Goal: Obtain resource: Download file/media

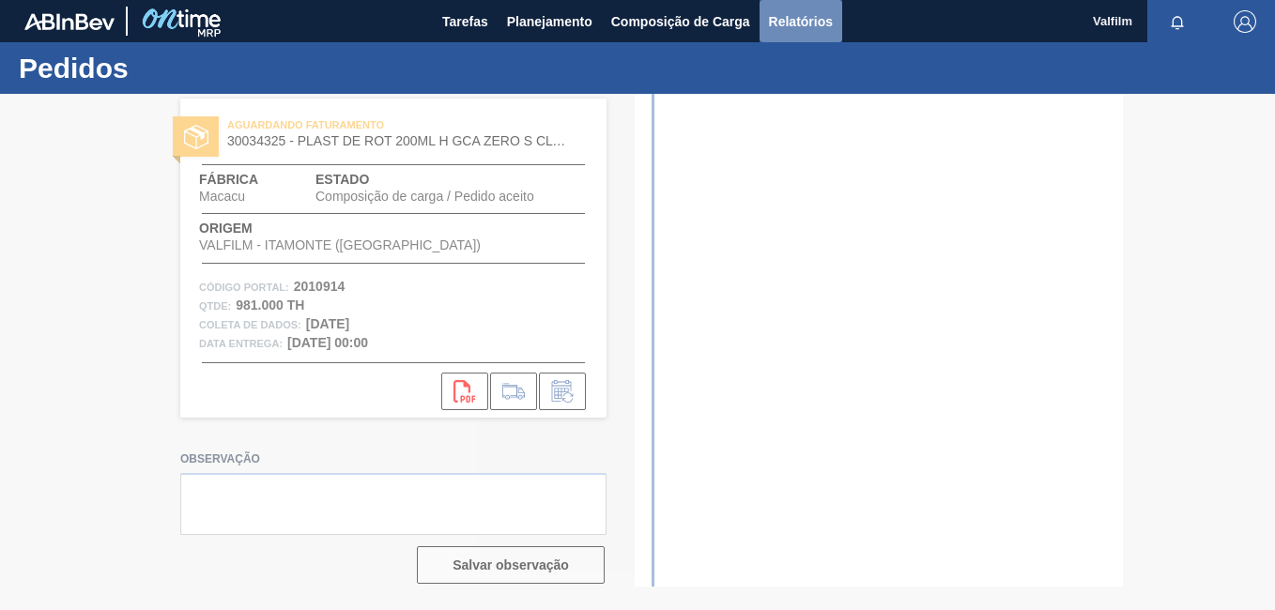
click at [818, 21] on span "Relatórios" at bounding box center [801, 21] width 64 height 23
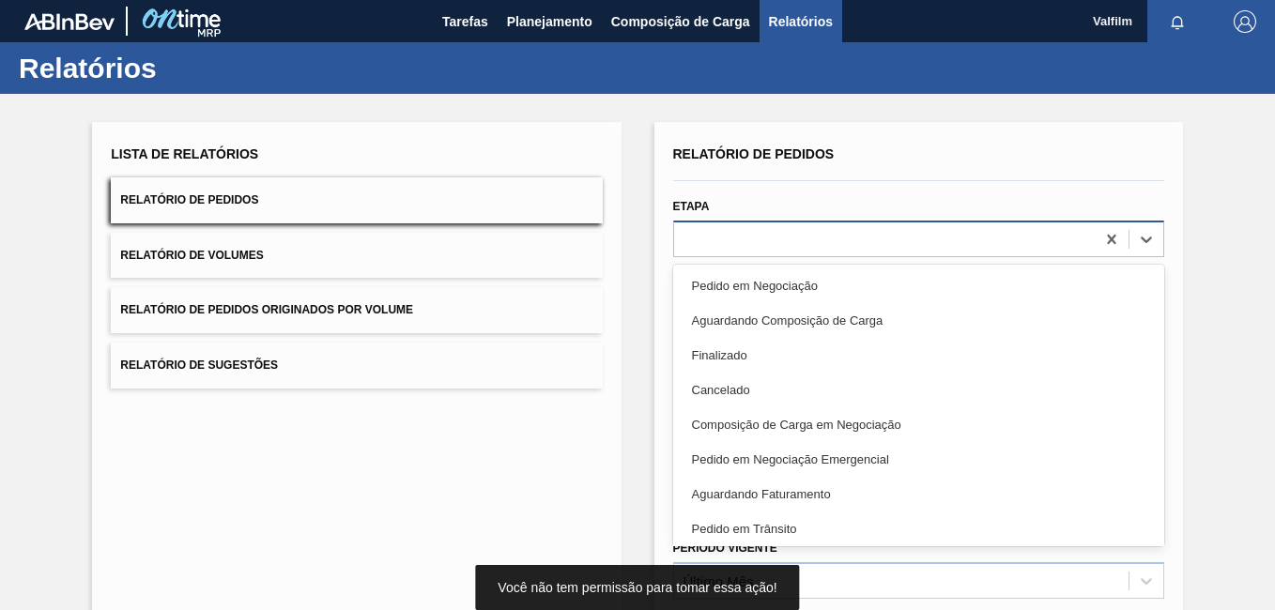
click at [765, 232] on div at bounding box center [884, 238] width 421 height 27
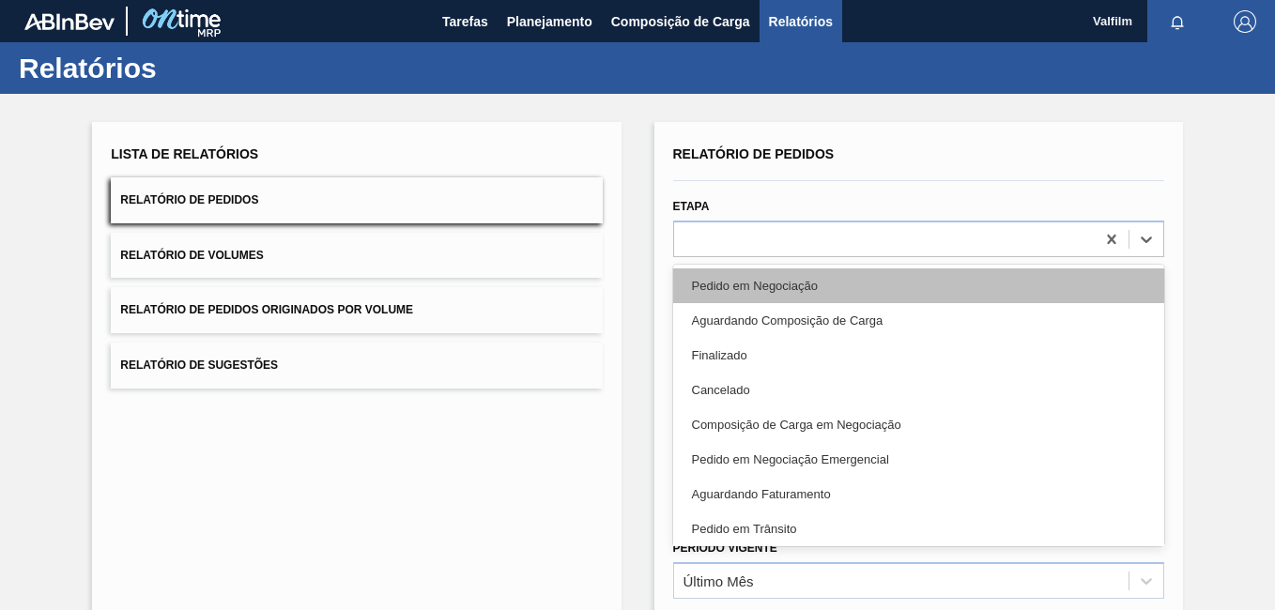
click at [777, 301] on div "Pedido em Negociação" at bounding box center [918, 286] width 491 height 35
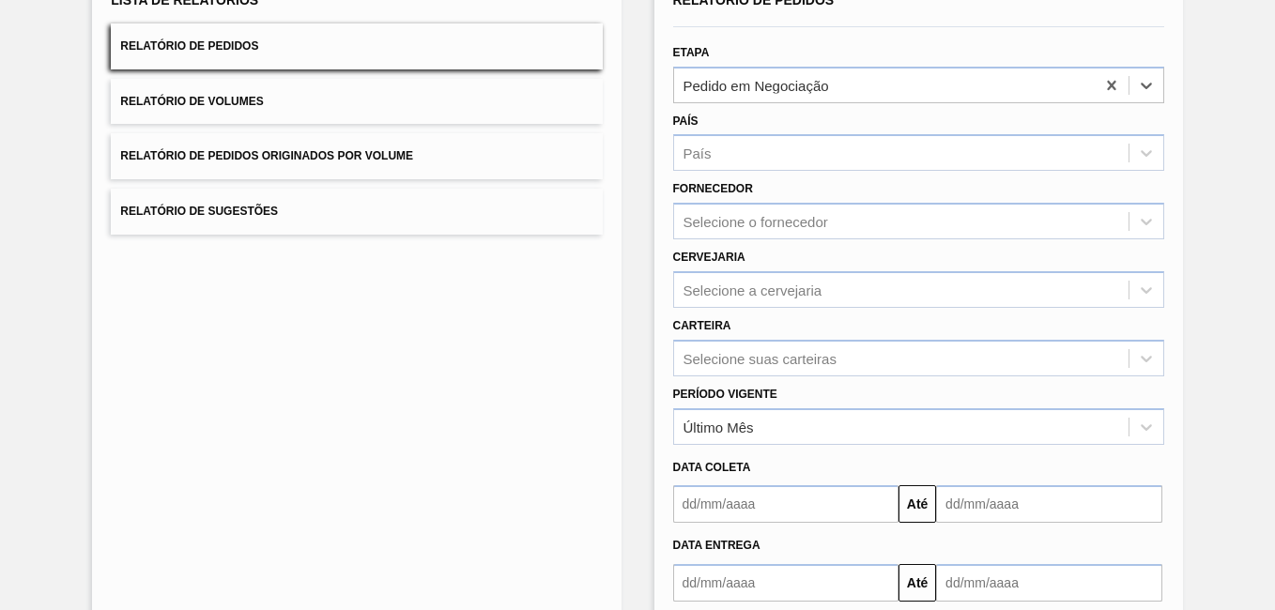
scroll to position [259, 0]
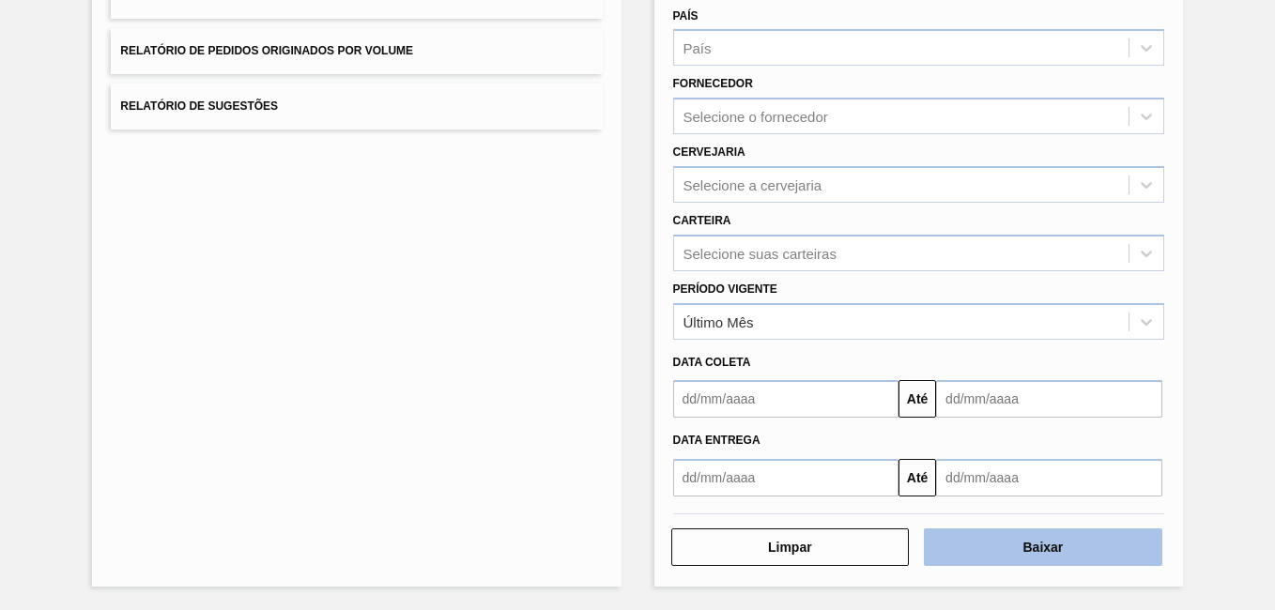
click at [1116, 547] on button "Baixar" at bounding box center [1043, 548] width 239 height 38
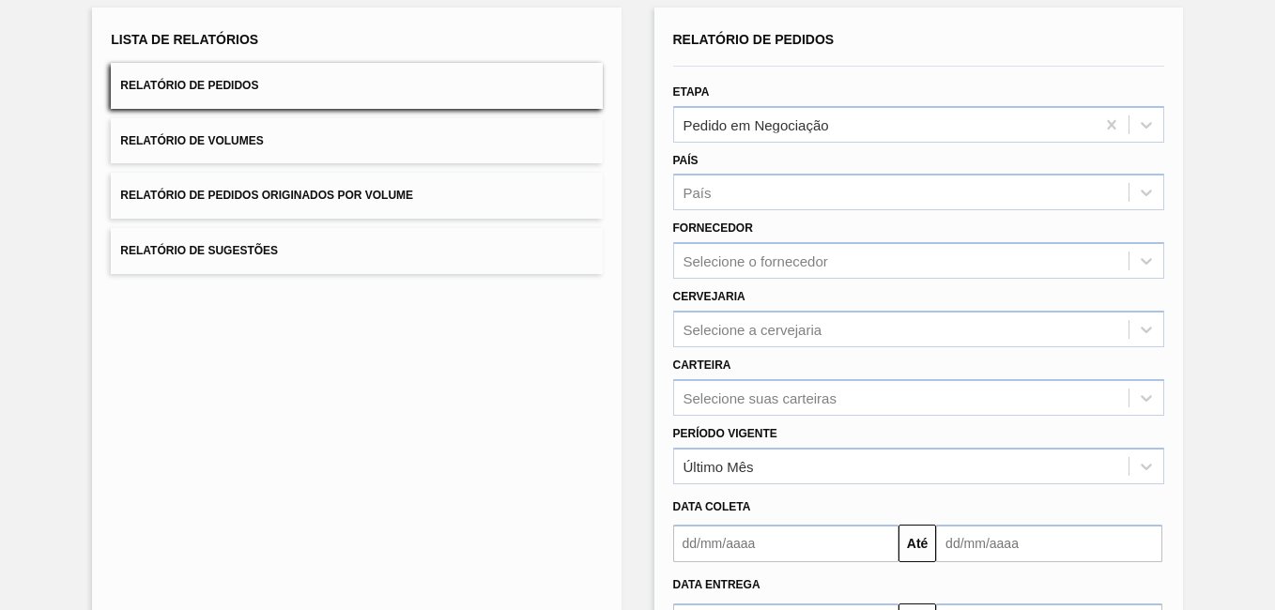
scroll to position [71, 0]
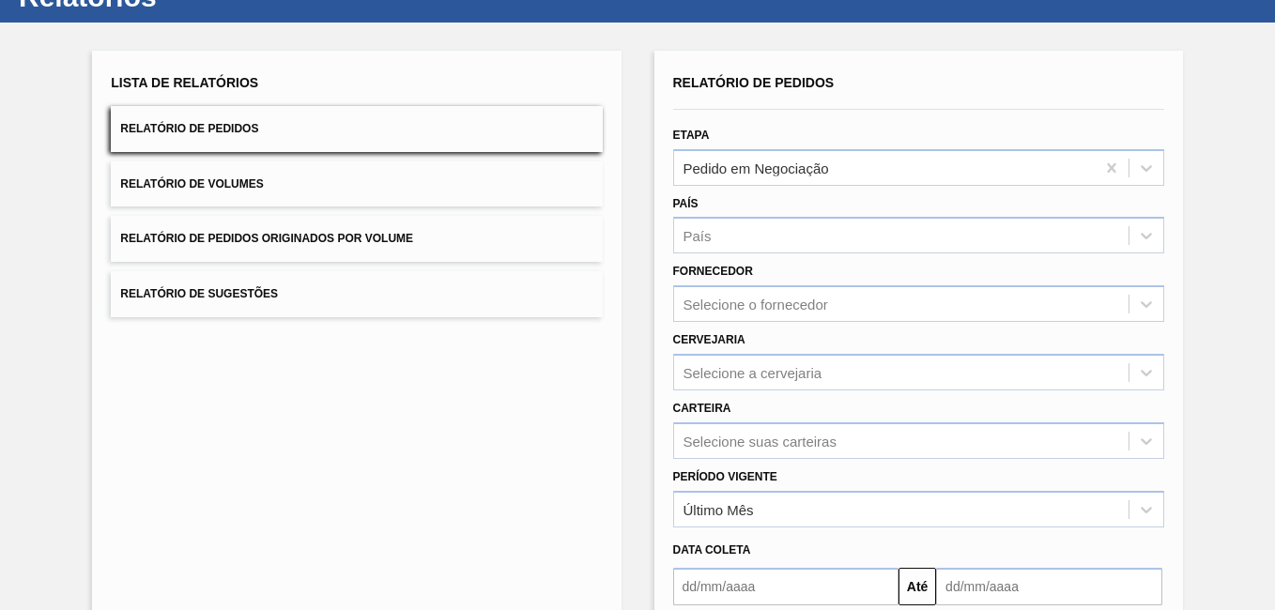
click at [830, 186] on div "País País" at bounding box center [919, 220] width 506 height 69
click at [795, 177] on div "Pedido em Negociação" at bounding box center [884, 167] width 421 height 27
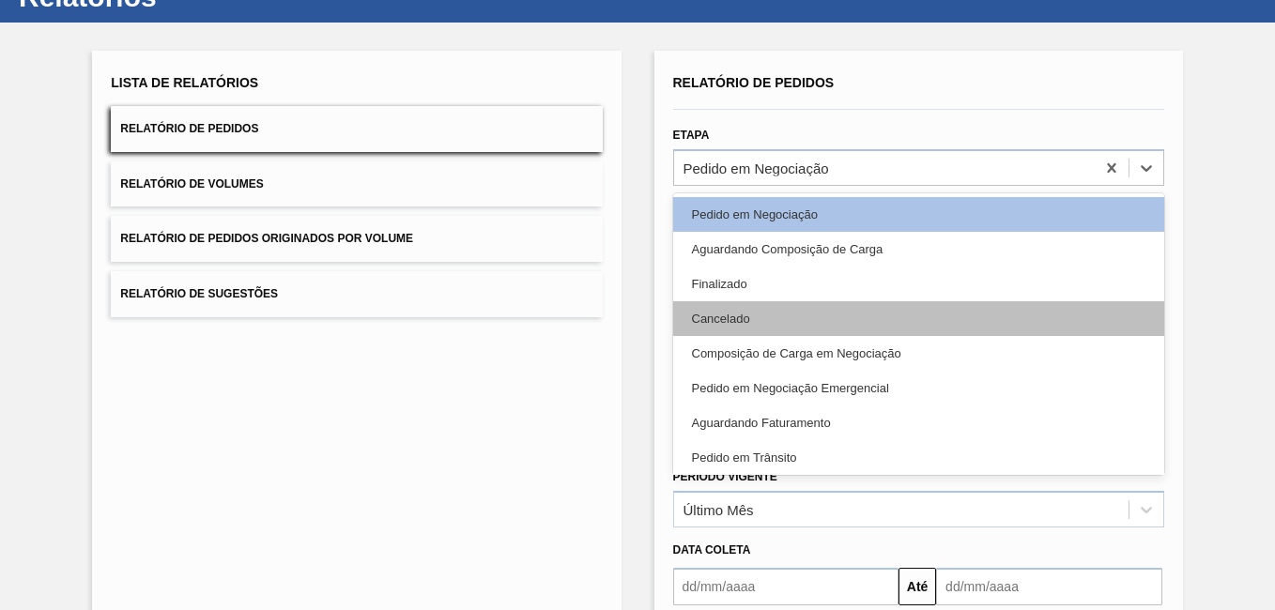
click at [798, 310] on div "Cancelado" at bounding box center [918, 318] width 491 height 35
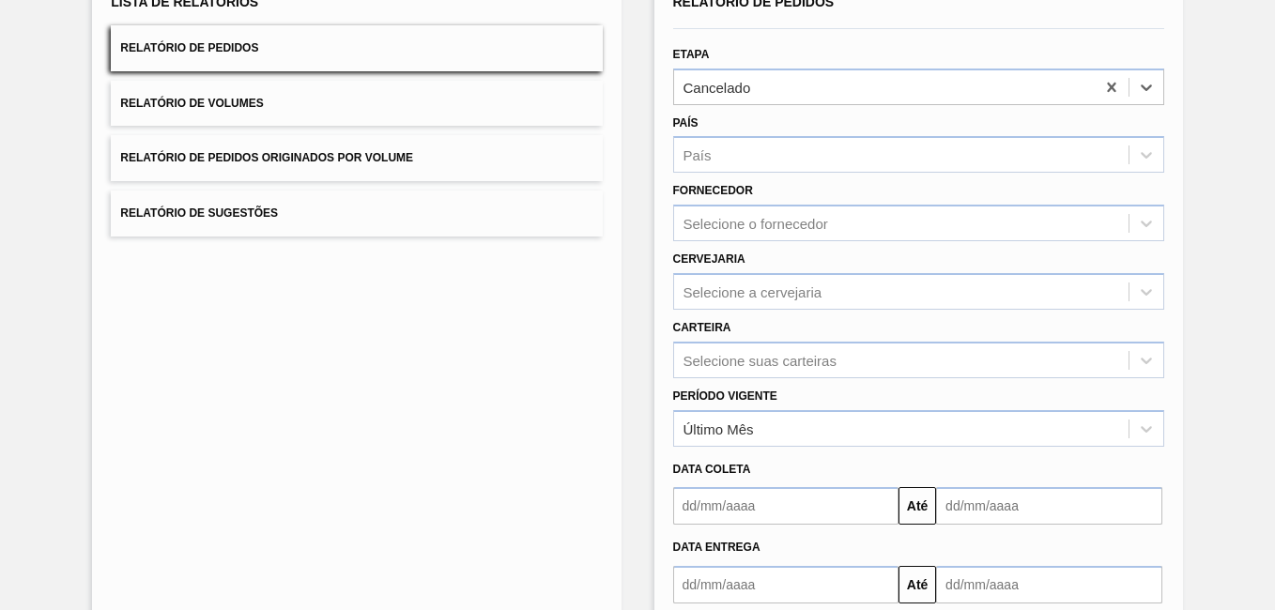
scroll to position [259, 0]
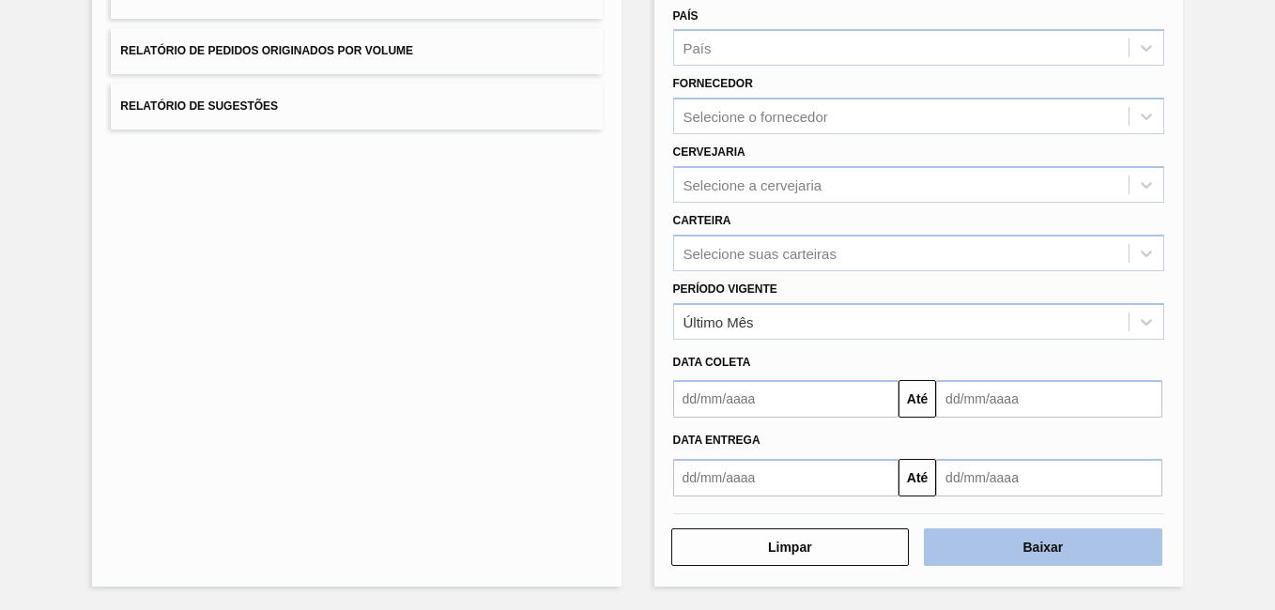
click at [1070, 553] on button "Baixar" at bounding box center [1043, 548] width 239 height 38
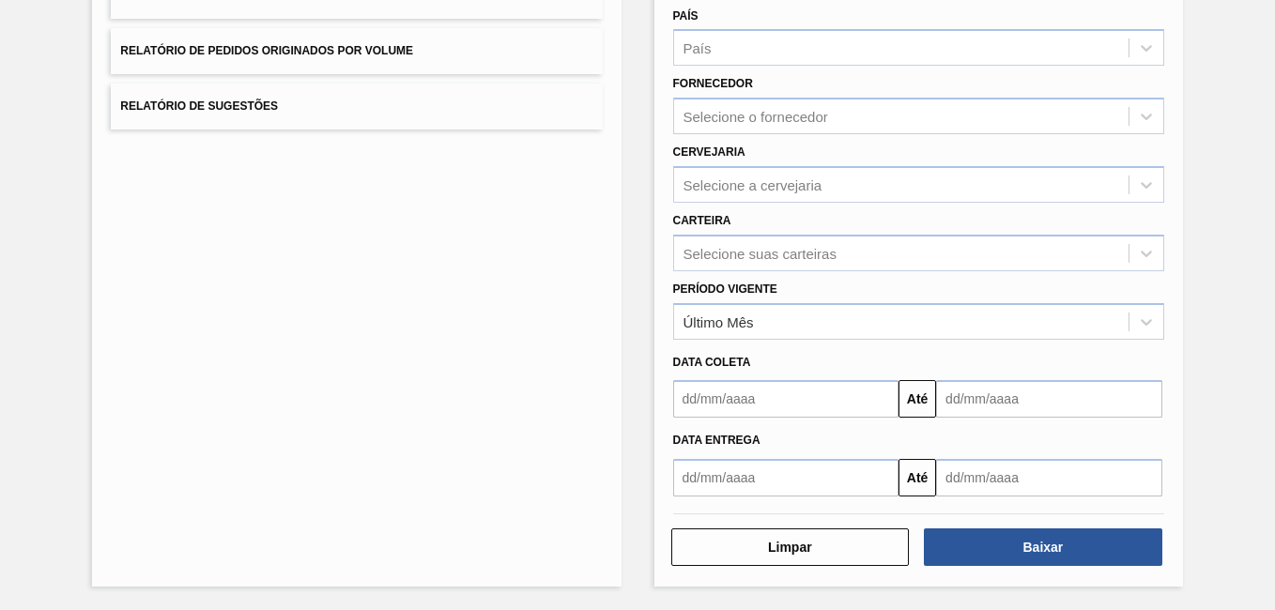
click at [1221, 256] on div "Lista de Relatórios Relatório de Pedidos Relatório de Volumes Relatório de Pedi…" at bounding box center [637, 223] width 1275 height 776
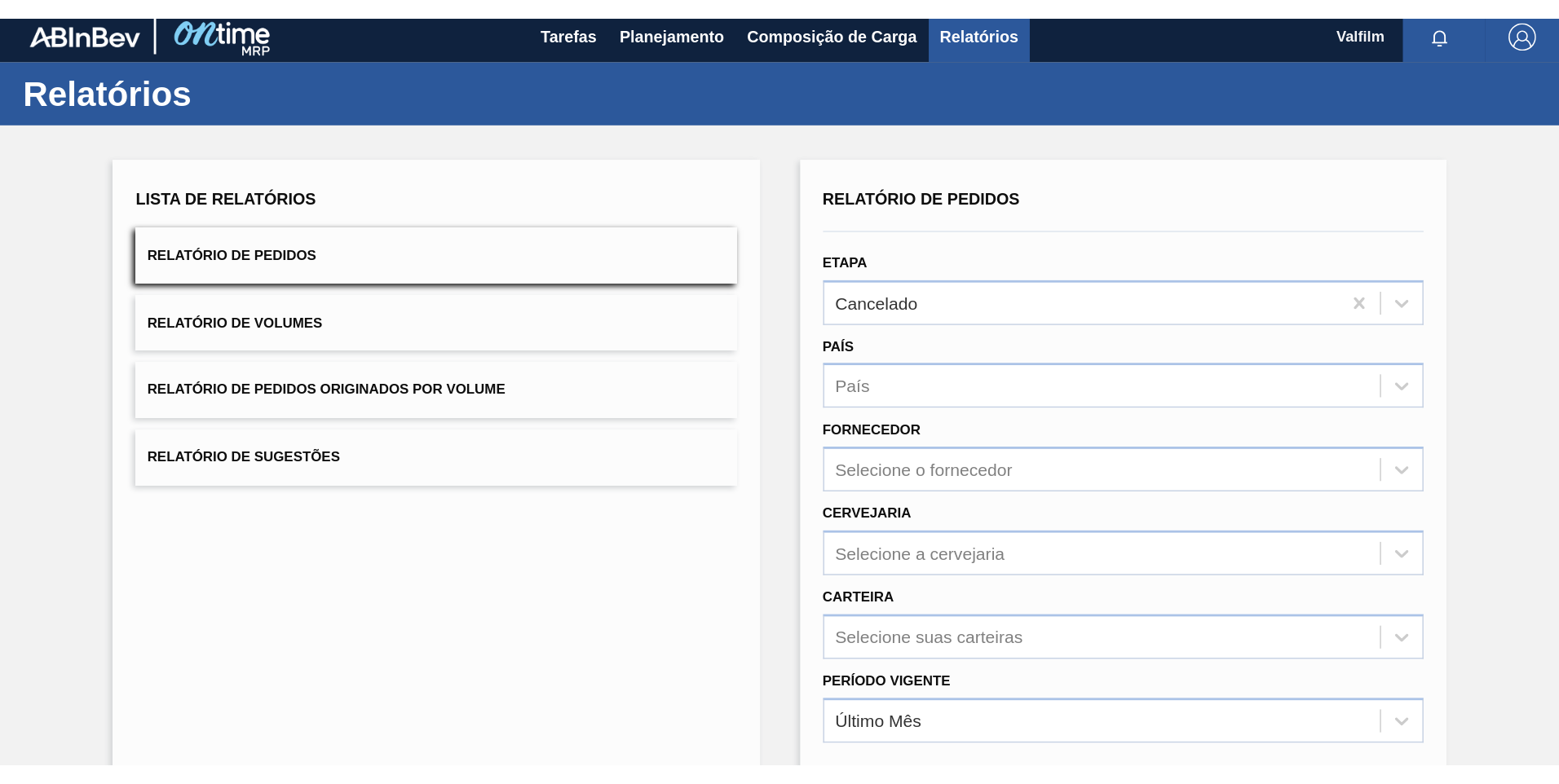
scroll to position [0, 0]
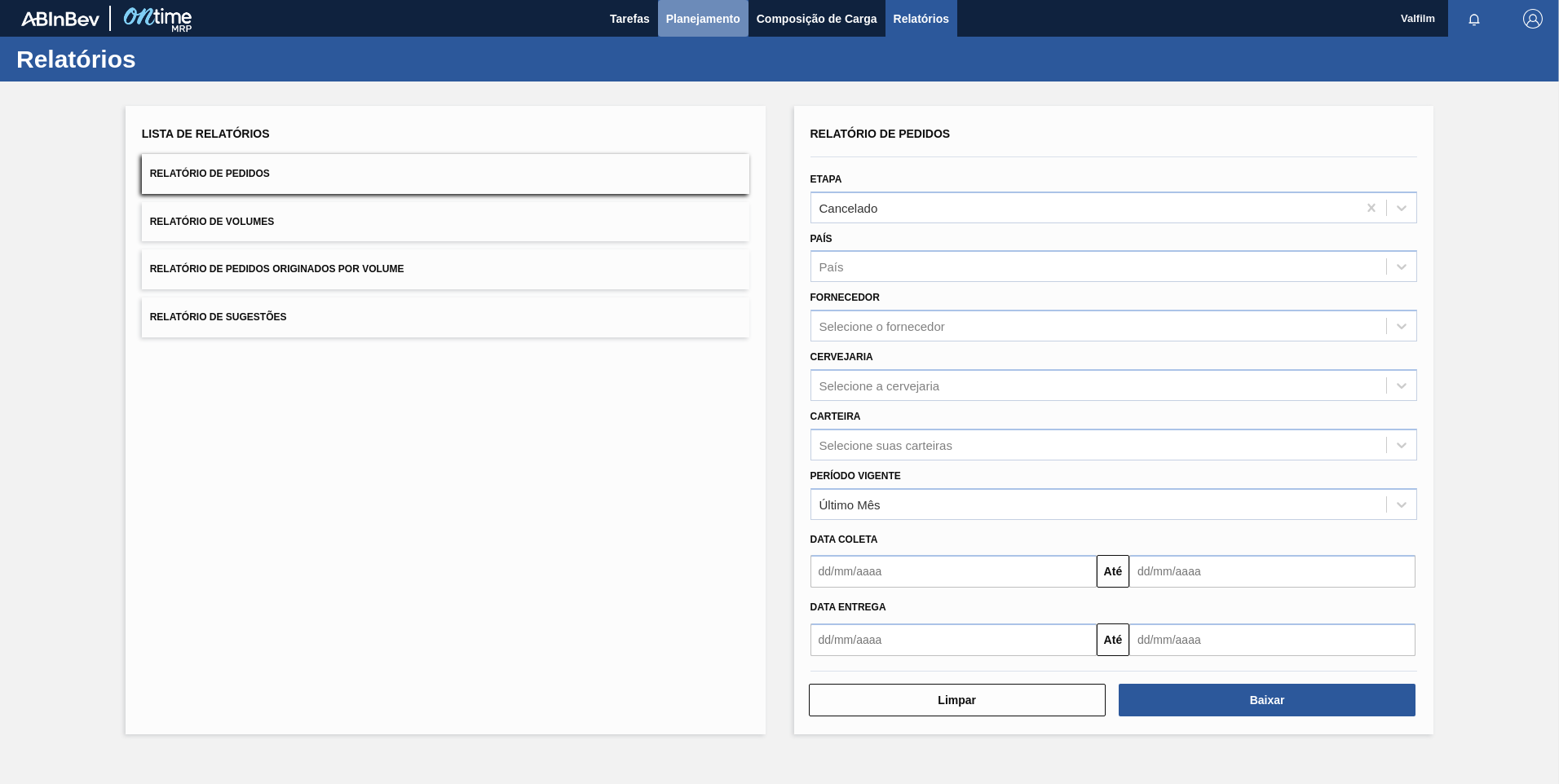
click at [728, 15] on span "Planejamento" at bounding box center [703, 18] width 74 height 20
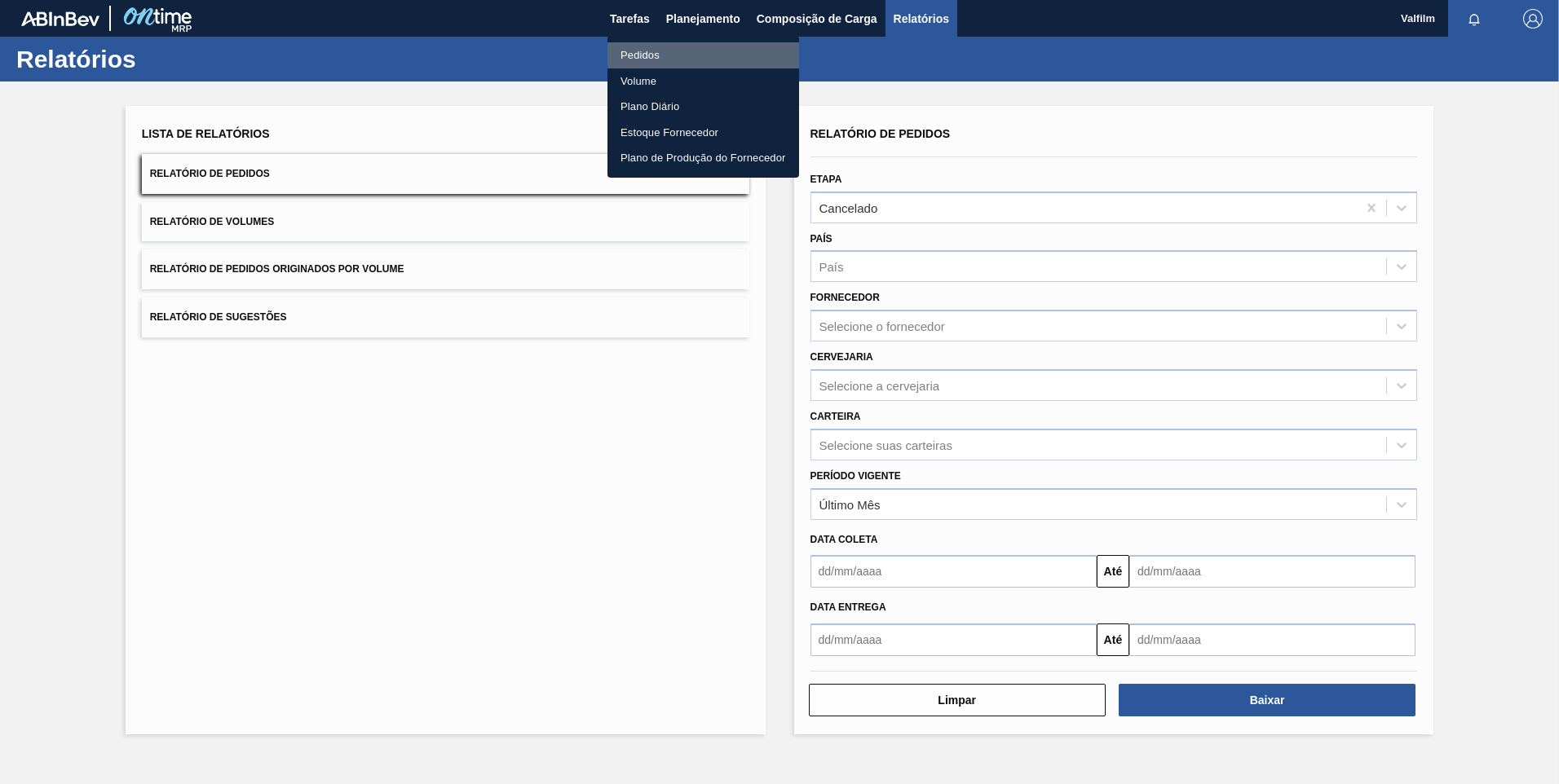
click at [681, 52] on li "Pedidos" at bounding box center [704, 56] width 192 height 26
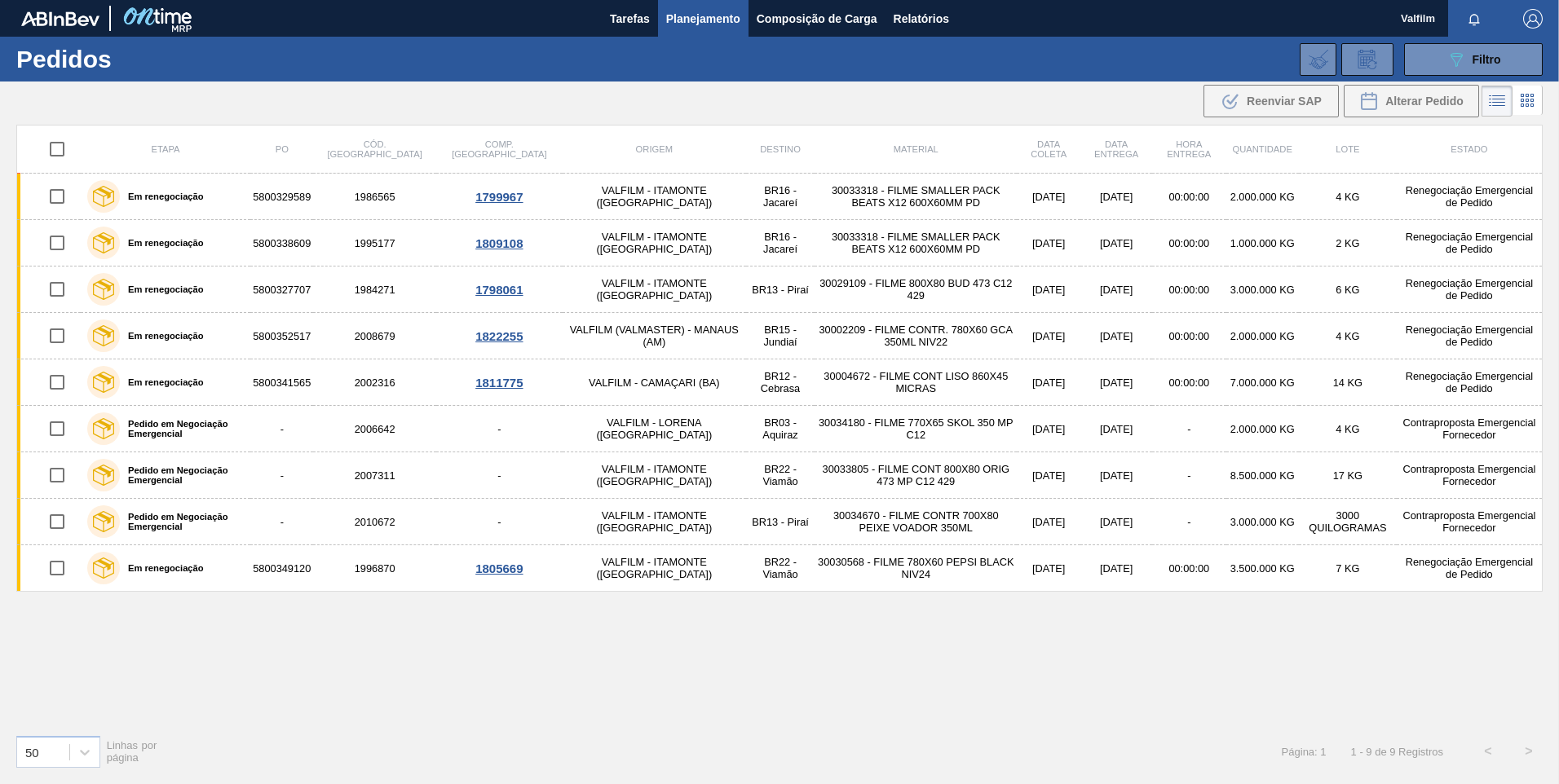
drag, startPoint x: 74, startPoint y: 752, endPoint x: 42, endPoint y: 777, distance: 40.6
click at [74, 529] on div at bounding box center [85, 753] width 30 height 30
click at [57, 529] on div "100" at bounding box center [58, 711] width 84 height 30
click at [1106, 64] on span "Filtro" at bounding box center [1487, 59] width 29 height 13
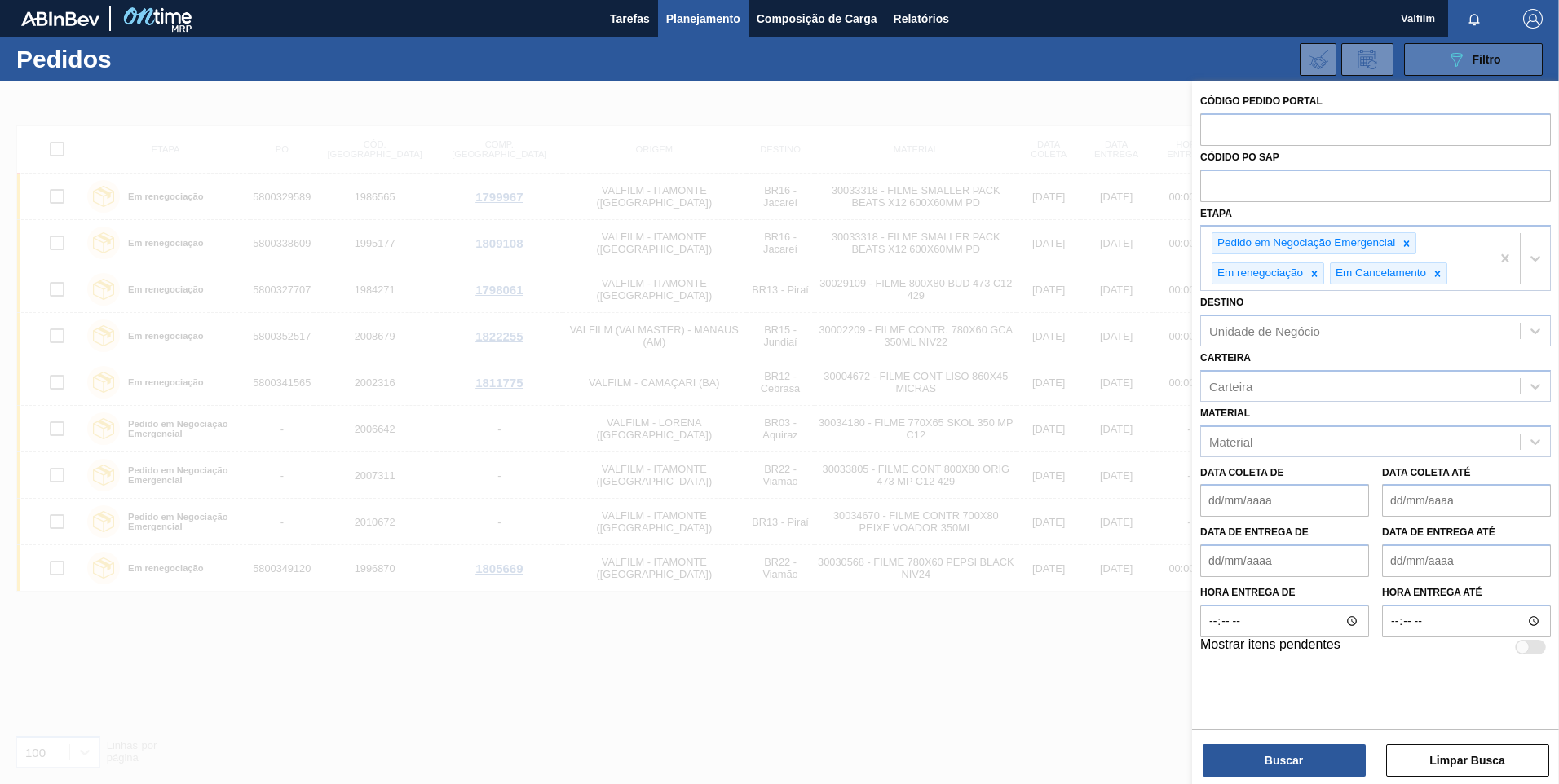
click at [1106, 64] on span "Filtro" at bounding box center [1487, 59] width 29 height 13
